Goal: Navigation & Orientation: Find specific page/section

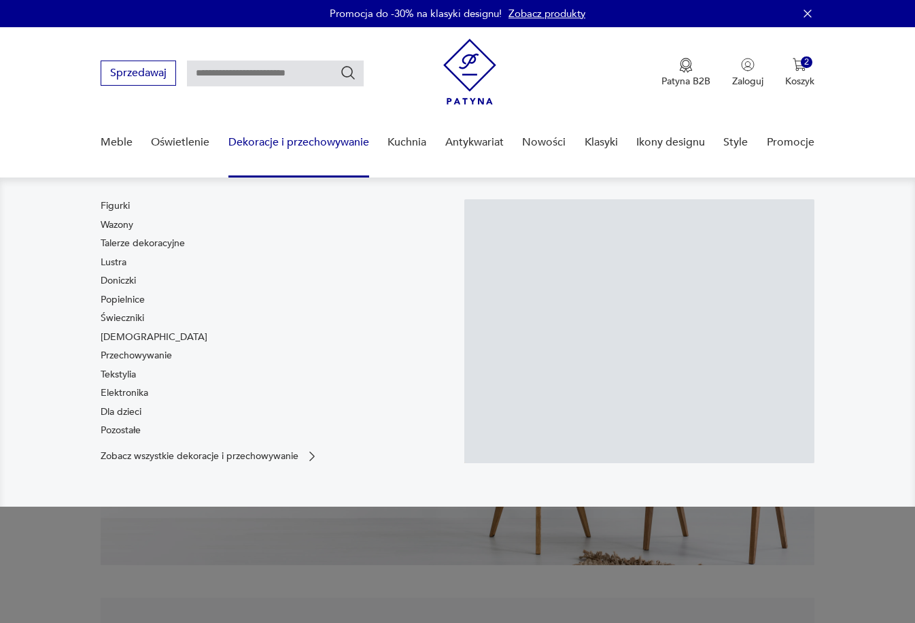
click at [292, 147] on link "Dekoracje i przechowywanie" at bounding box center [298, 142] width 141 height 52
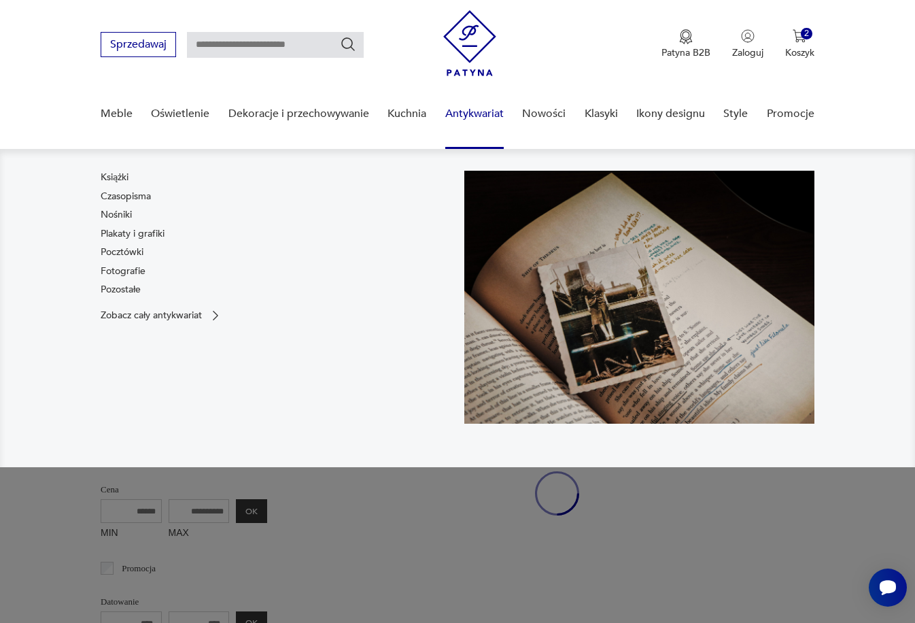
click at [481, 106] on link "Antykwariat" at bounding box center [474, 114] width 58 height 52
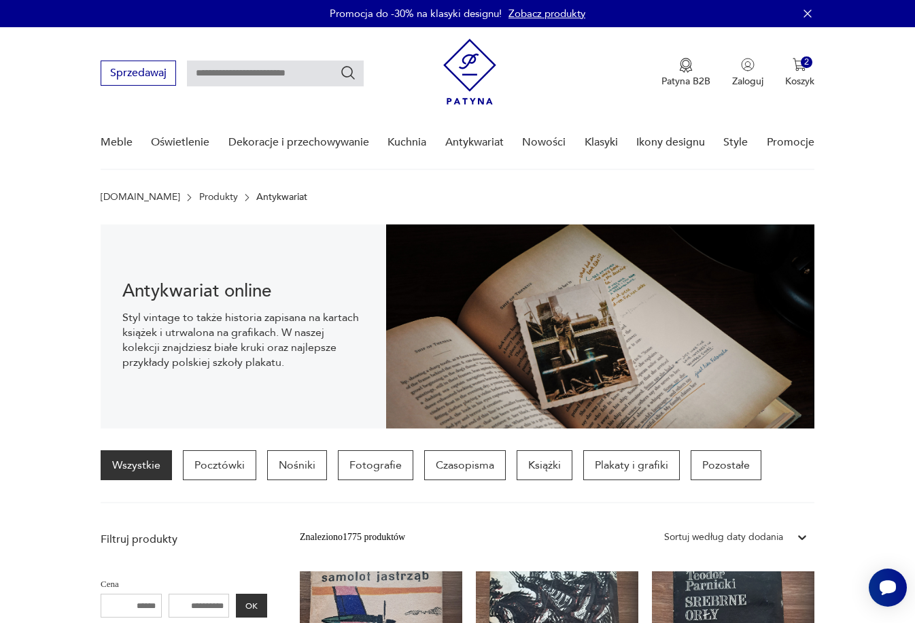
drag, startPoint x: 557, startPoint y: 148, endPoint x: 177, endPoint y: 21, distance: 400.2
